Goal: Transaction & Acquisition: Purchase product/service

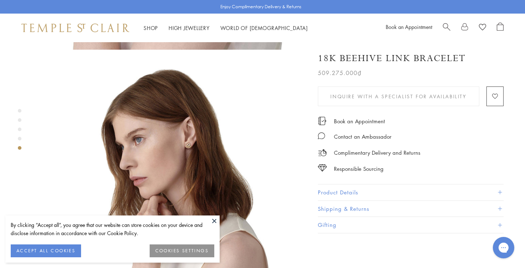
scroll to position [1003, 0]
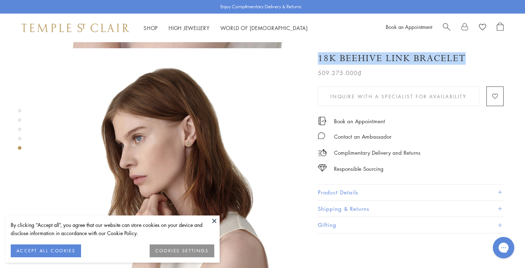
drag, startPoint x: 472, startPoint y: 60, endPoint x: 465, endPoint y: 59, distance: 7.5
click at [465, 59] on div "18K Beehive Link Bracelet" at bounding box center [411, 58] width 186 height 12
drag, startPoint x: 465, startPoint y: 56, endPoint x: 463, endPoint y: 60, distance: 3.8
click at [463, 60] on h1 "18K Beehive Link Bracelet" at bounding box center [392, 58] width 148 height 12
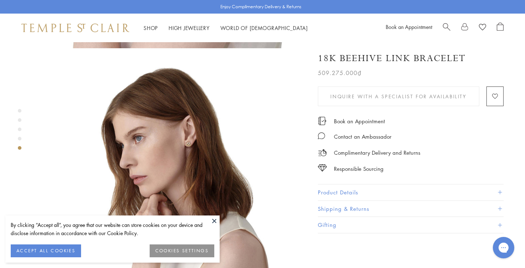
copy div
